Goal: Check status

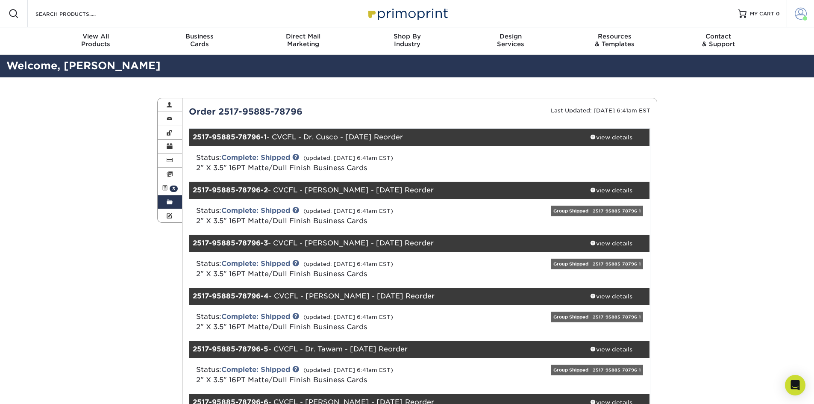
click at [808, 15] on link "Account" at bounding box center [799, 13] width 27 height 27
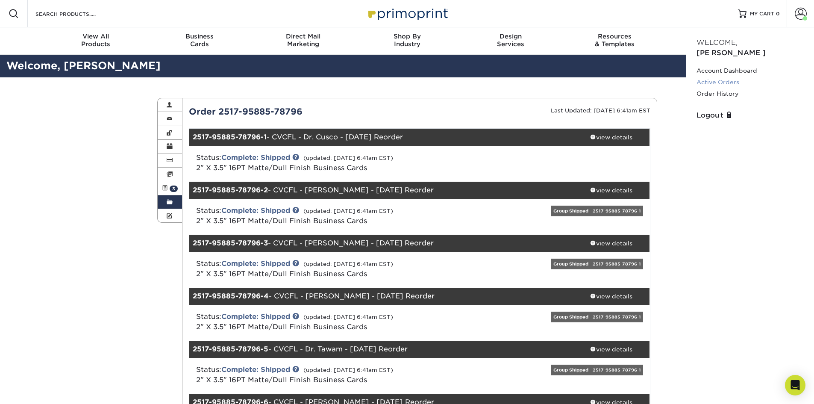
click at [711, 76] on link "Active Orders" at bounding box center [749, 82] width 107 height 12
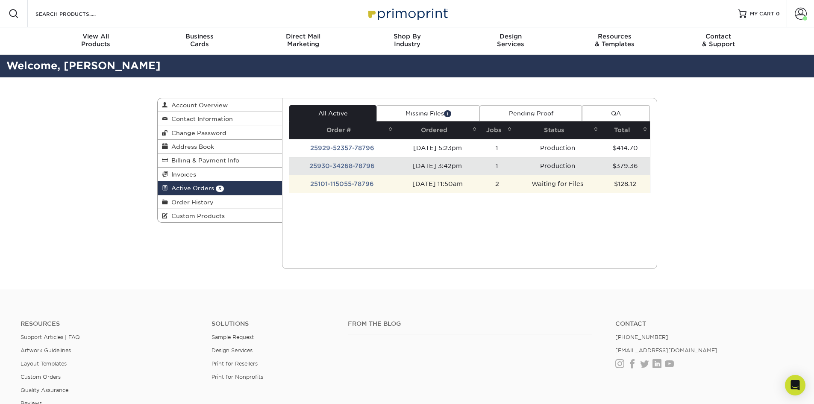
click at [360, 183] on td "25101-115055-78796" at bounding box center [342, 184] width 106 height 18
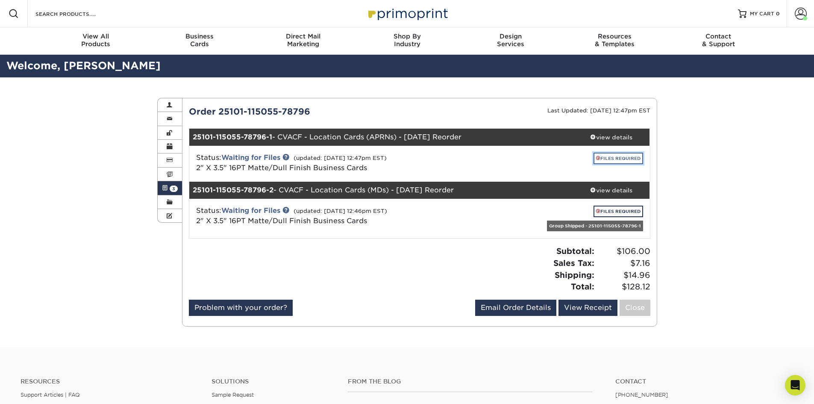
click at [604, 153] on link "FILES REQUIRED" at bounding box center [618, 158] width 50 height 12
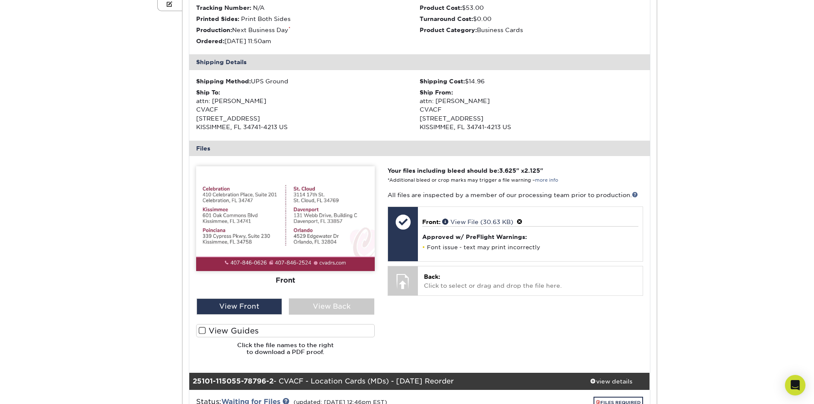
scroll to position [214, 0]
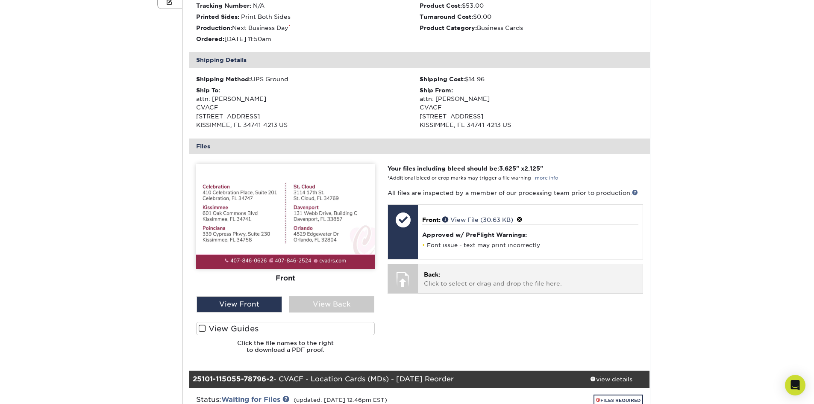
click at [459, 273] on p "Back: Click to select or drag and drop the file here." at bounding box center [530, 279] width 212 height 18
click at [447, 284] on p "Back: Click to select or drag and drop the file here." at bounding box center [530, 279] width 212 height 18
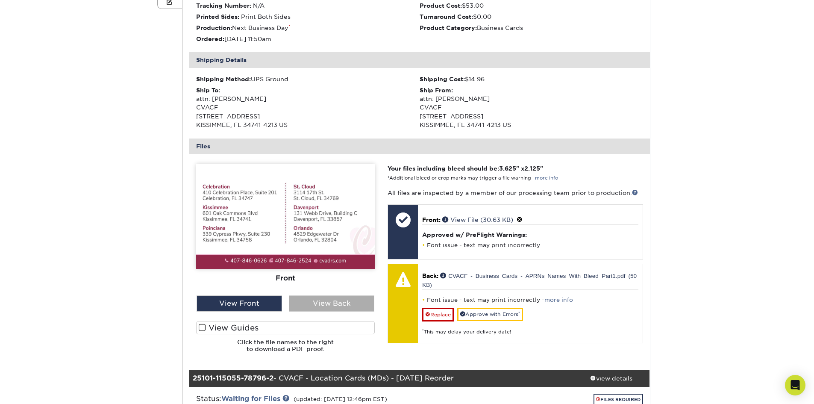
click at [342, 303] on div "View Back" at bounding box center [331, 303] width 85 height 16
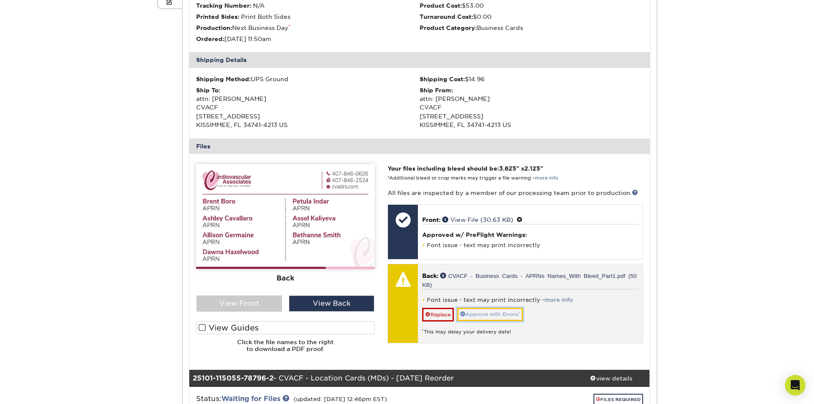
click at [507, 314] on link "Approve with Errors *" at bounding box center [490, 313] width 66 height 13
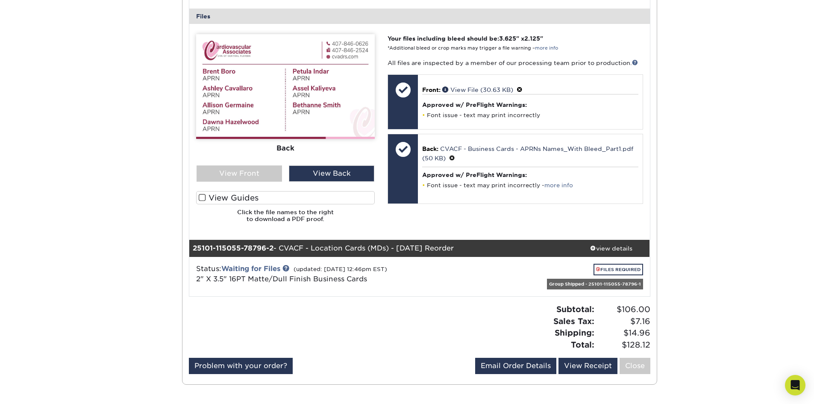
scroll to position [384, 0]
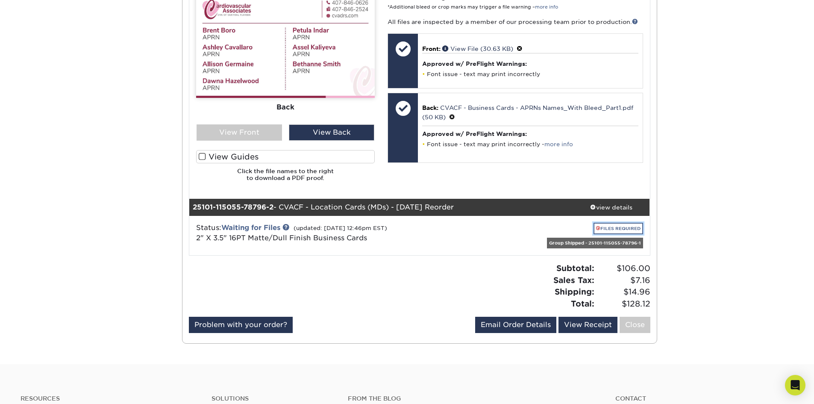
click at [609, 228] on link "FILES REQUIRED" at bounding box center [618, 228] width 50 height 12
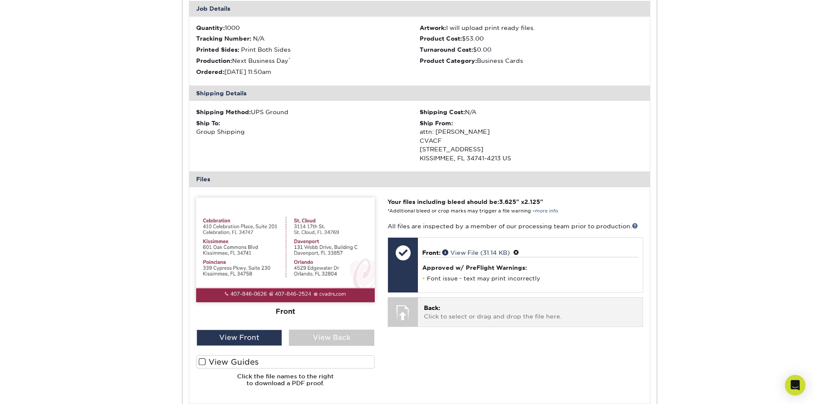
scroll to position [641, 0]
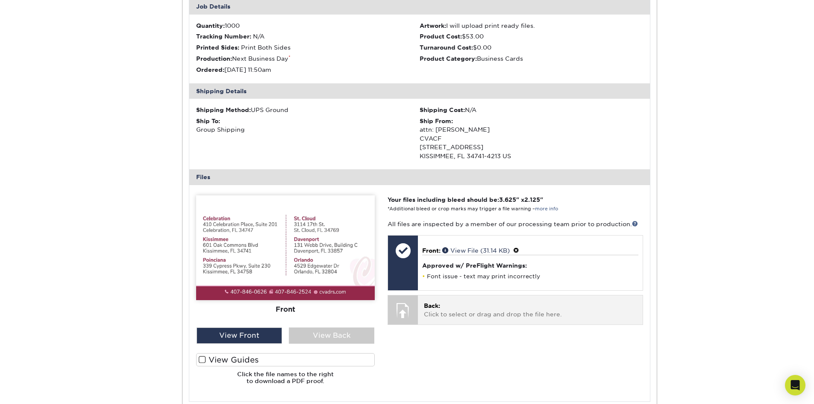
click at [456, 306] on p "Back: Click to select or drag and drop the file here." at bounding box center [530, 310] width 212 height 18
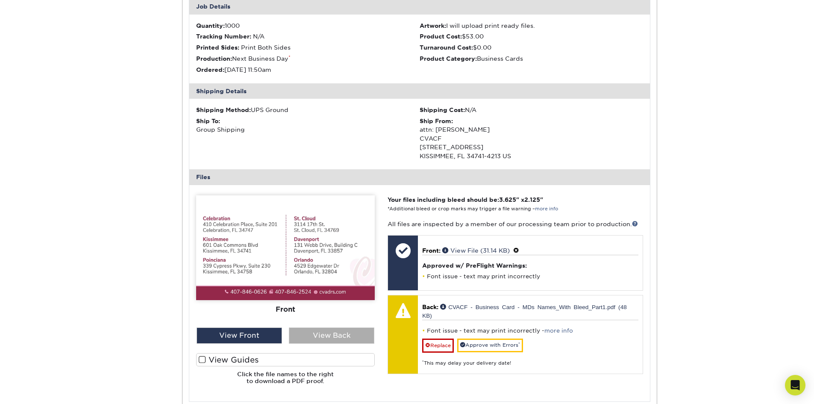
click at [322, 336] on div "View Back" at bounding box center [331, 335] width 85 height 16
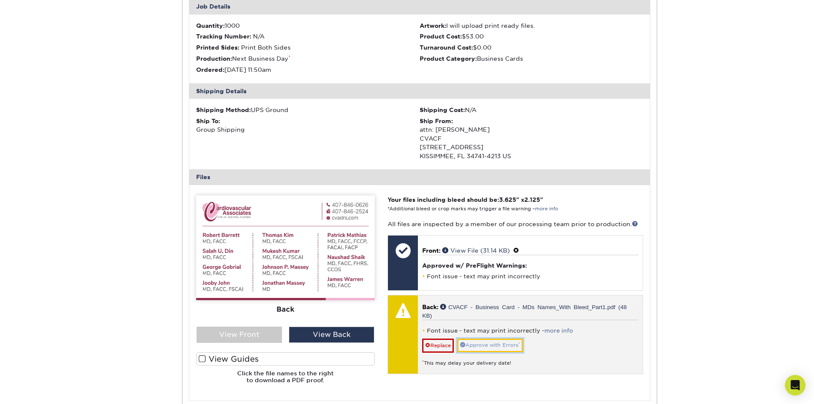
click at [488, 344] on link "Approve with Errors *" at bounding box center [490, 344] width 66 height 13
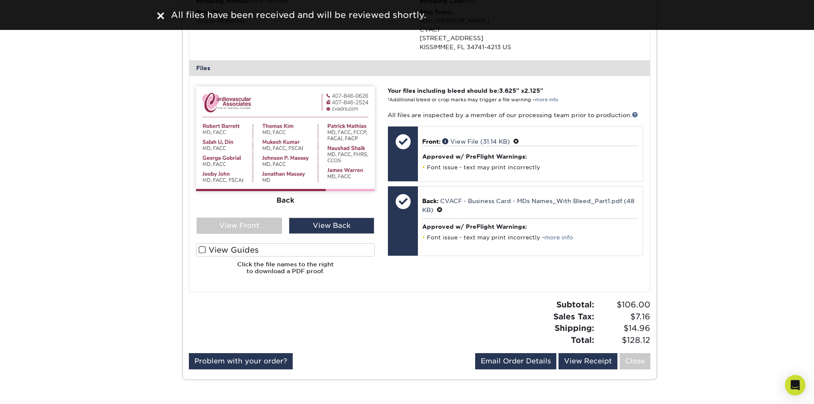
scroll to position [683, 0]
